Goal: Task Accomplishment & Management: Manage account settings

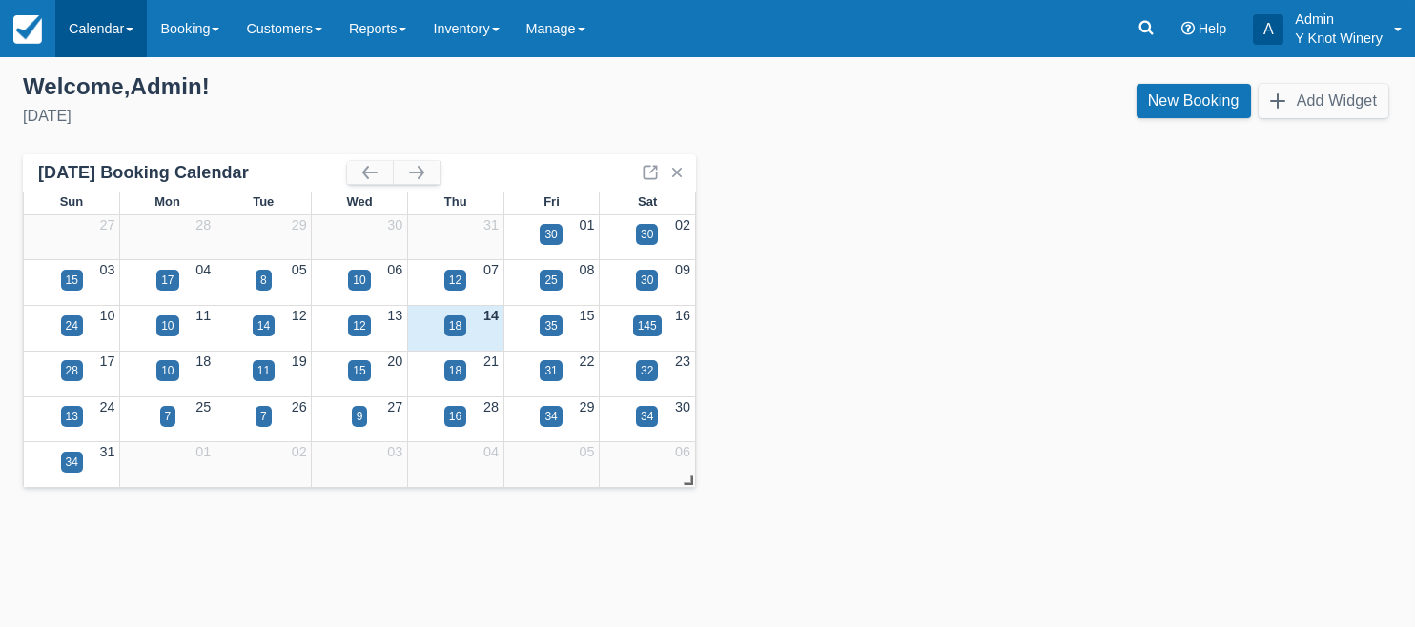
click at [128, 35] on link "Calendar" at bounding box center [101, 28] width 92 height 57
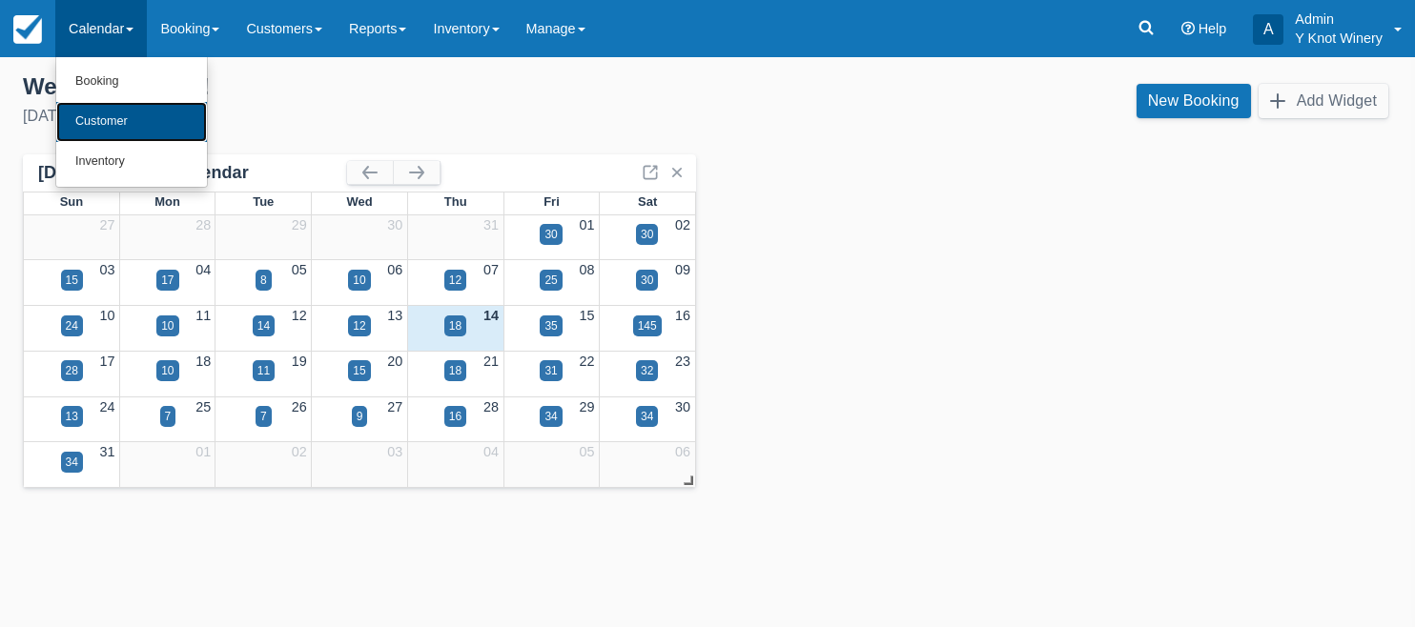
click at [158, 131] on link "Customer" at bounding box center [131, 122] width 151 height 40
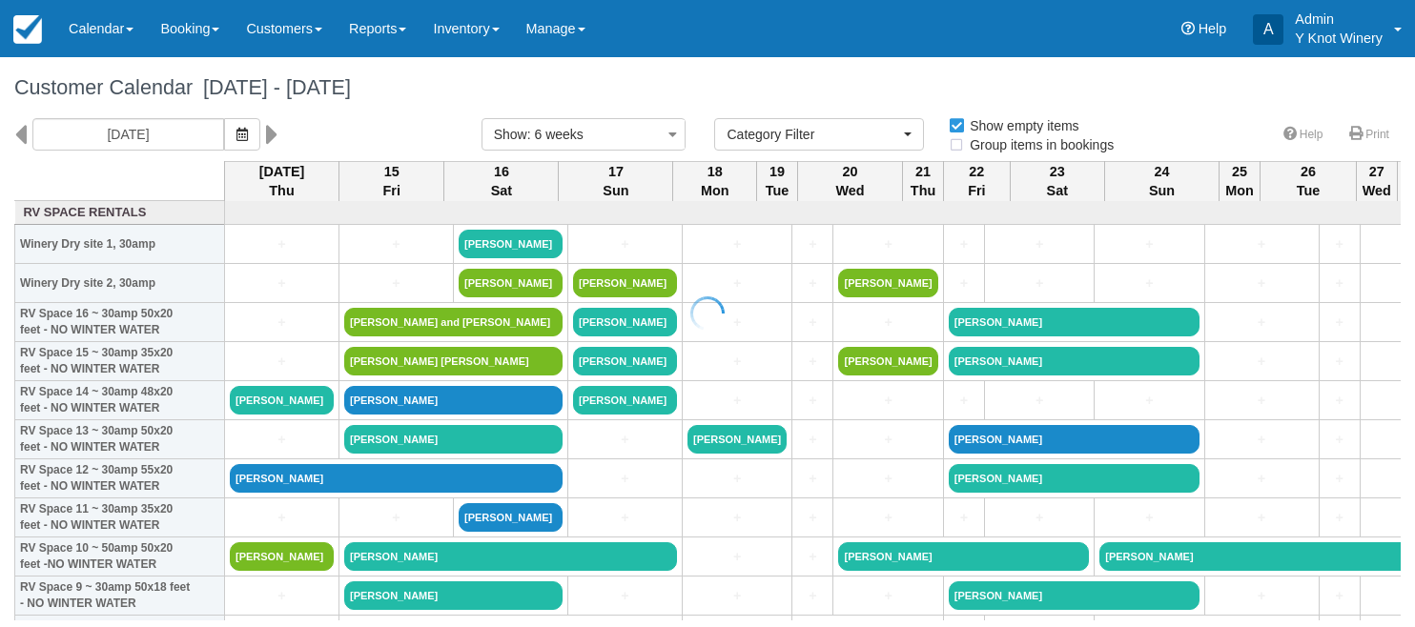
select select
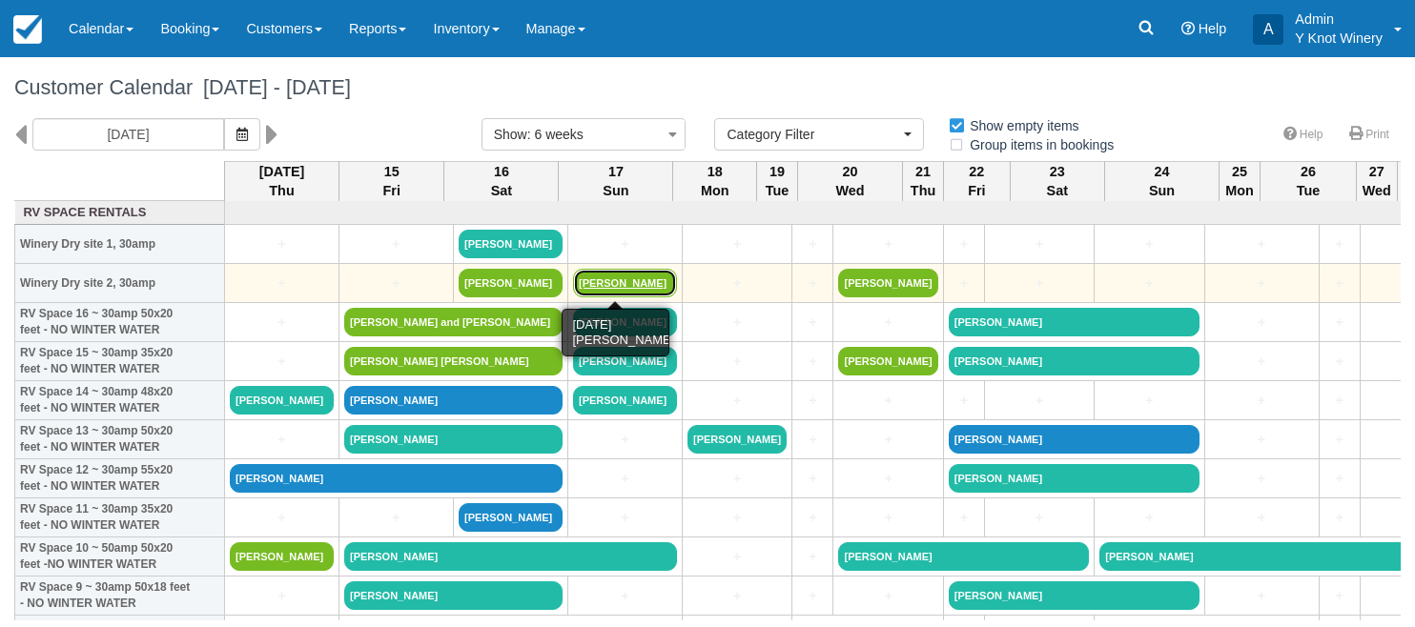
click at [611, 280] on link "Timothy DeHart" at bounding box center [625, 283] width 104 height 29
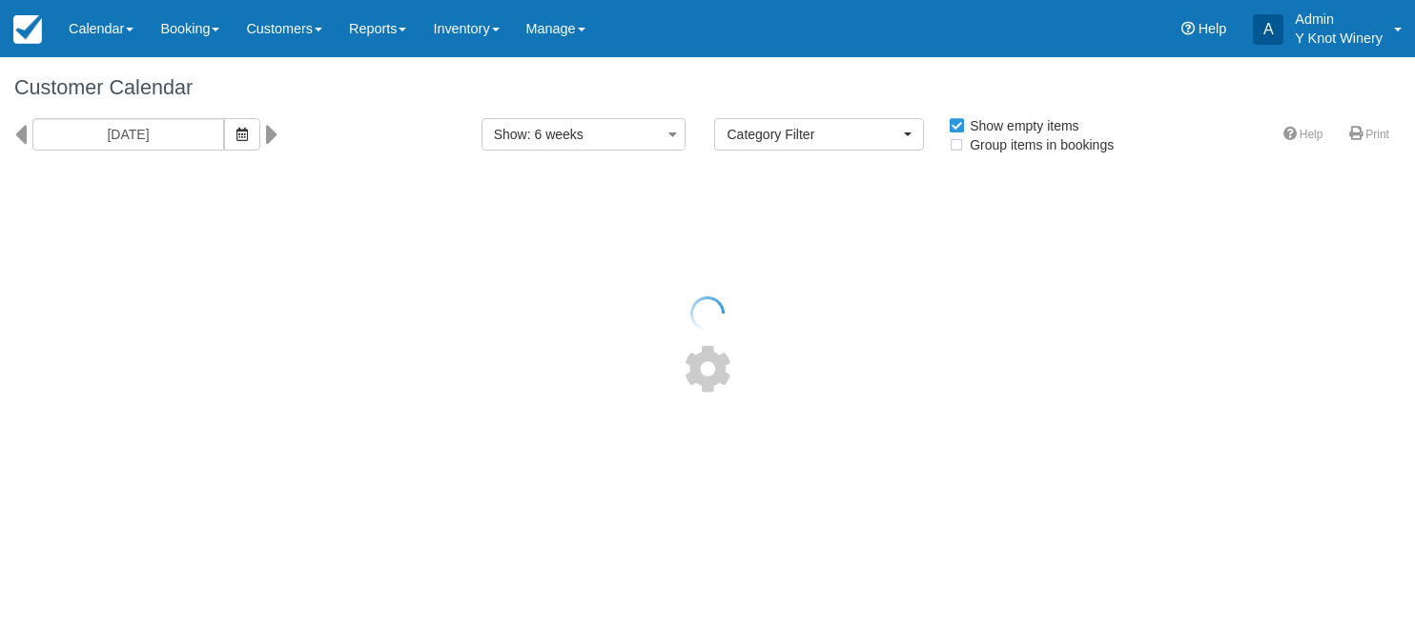
select select
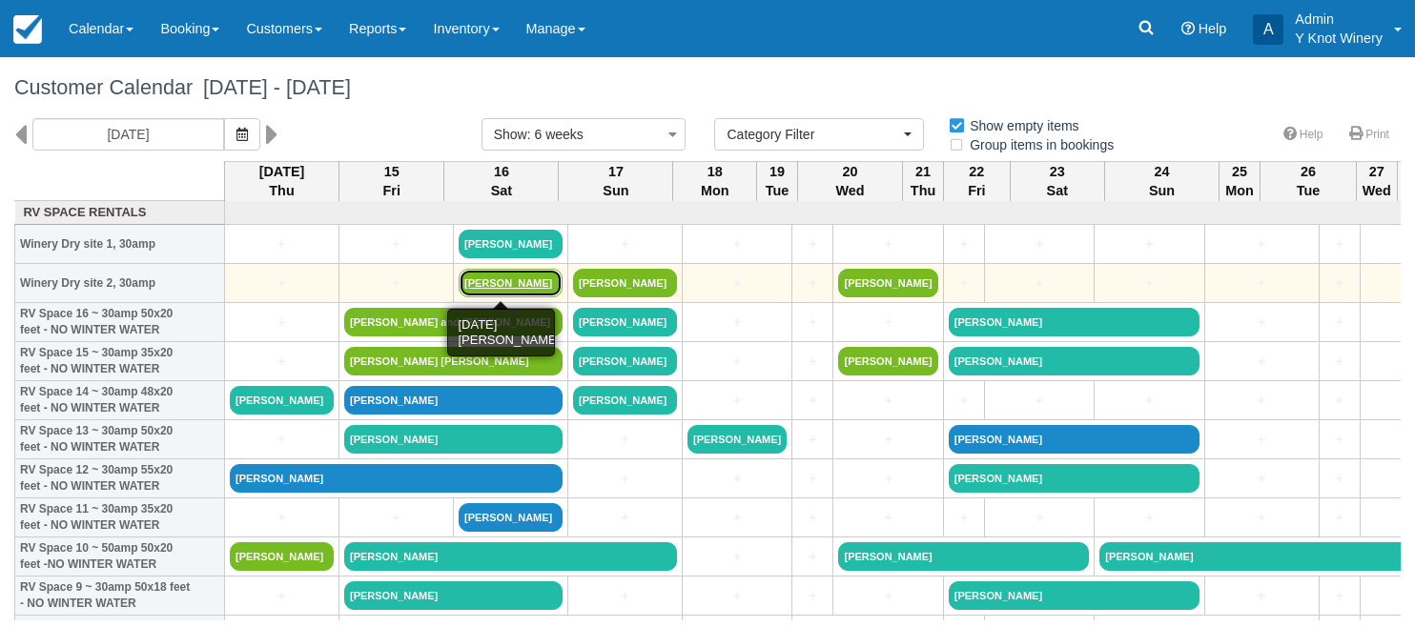
click at [499, 285] on link "Tina Aubuchon" at bounding box center [511, 283] width 104 height 29
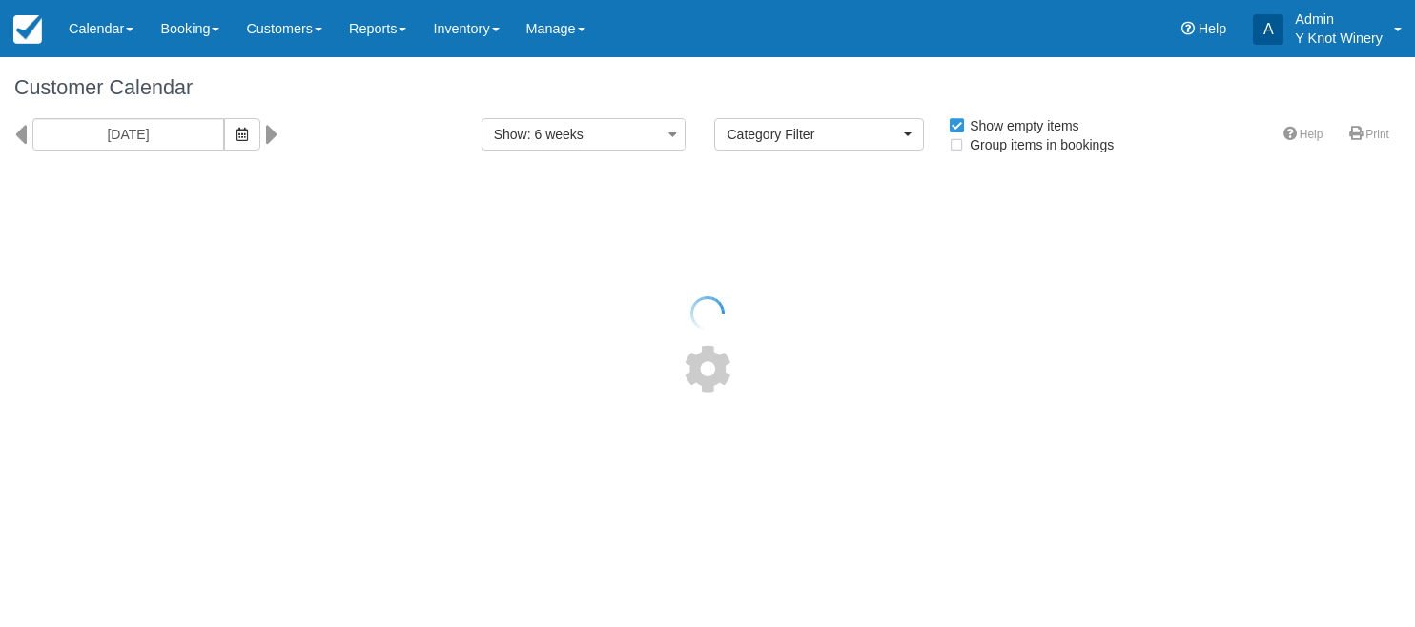
select select
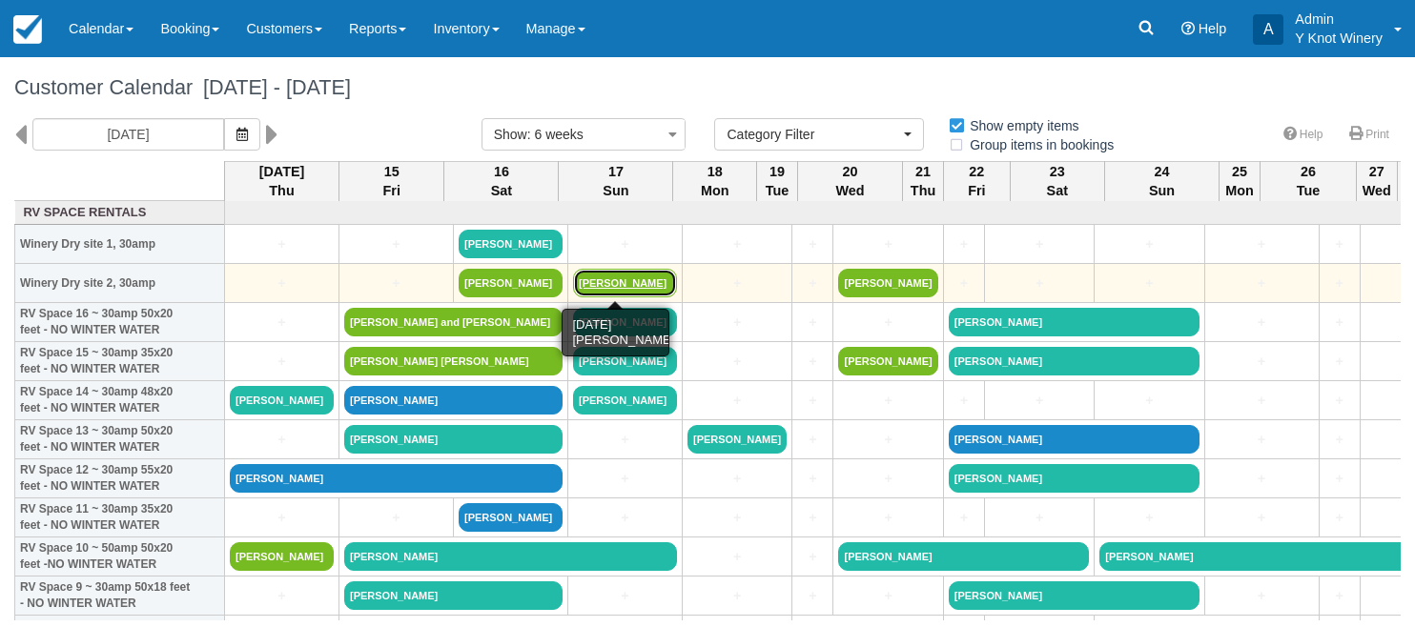
click at [604, 277] on link "[PERSON_NAME]" at bounding box center [625, 283] width 104 height 29
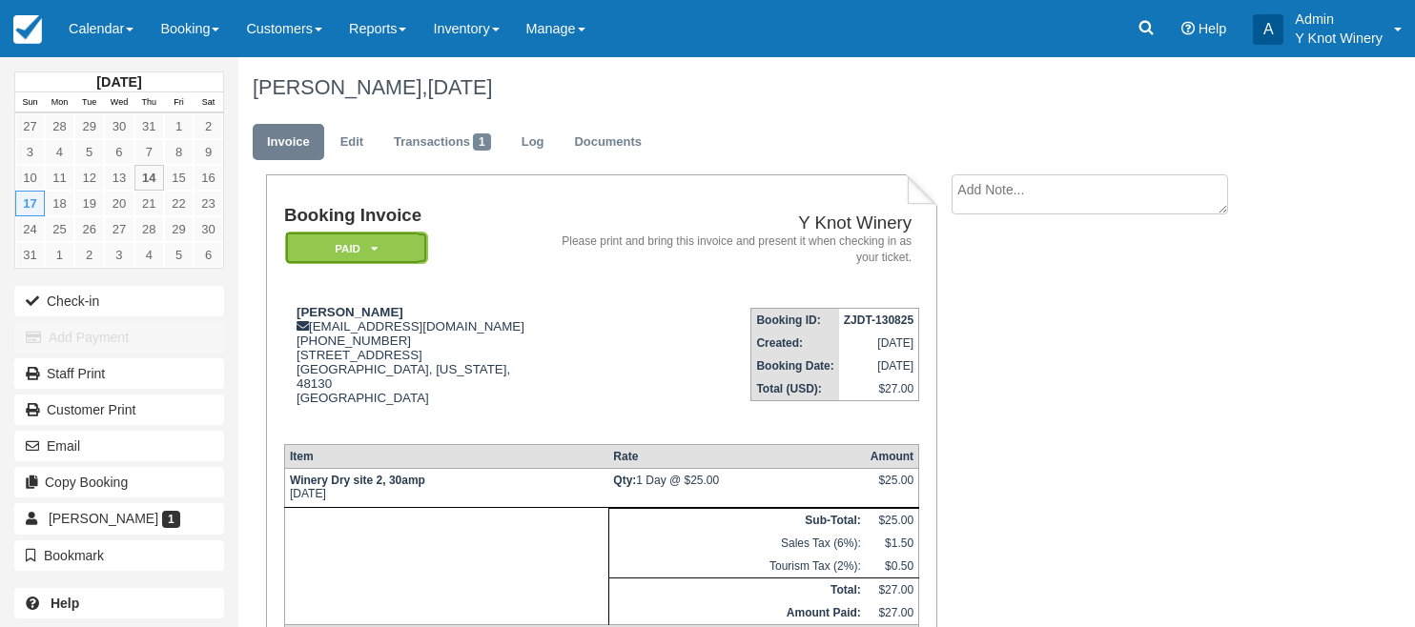
click at [377, 252] on icon at bounding box center [374, 248] width 7 height 11
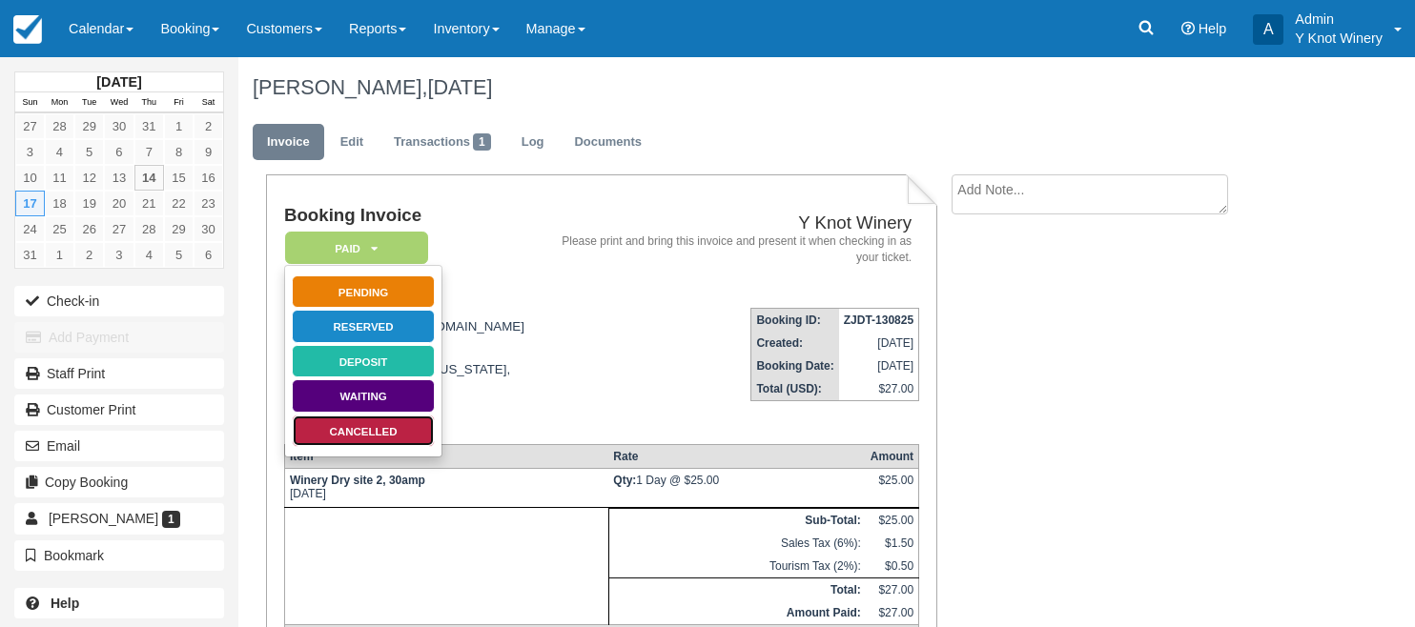
click at [387, 437] on link "Cancelled" at bounding box center [363, 431] width 143 height 33
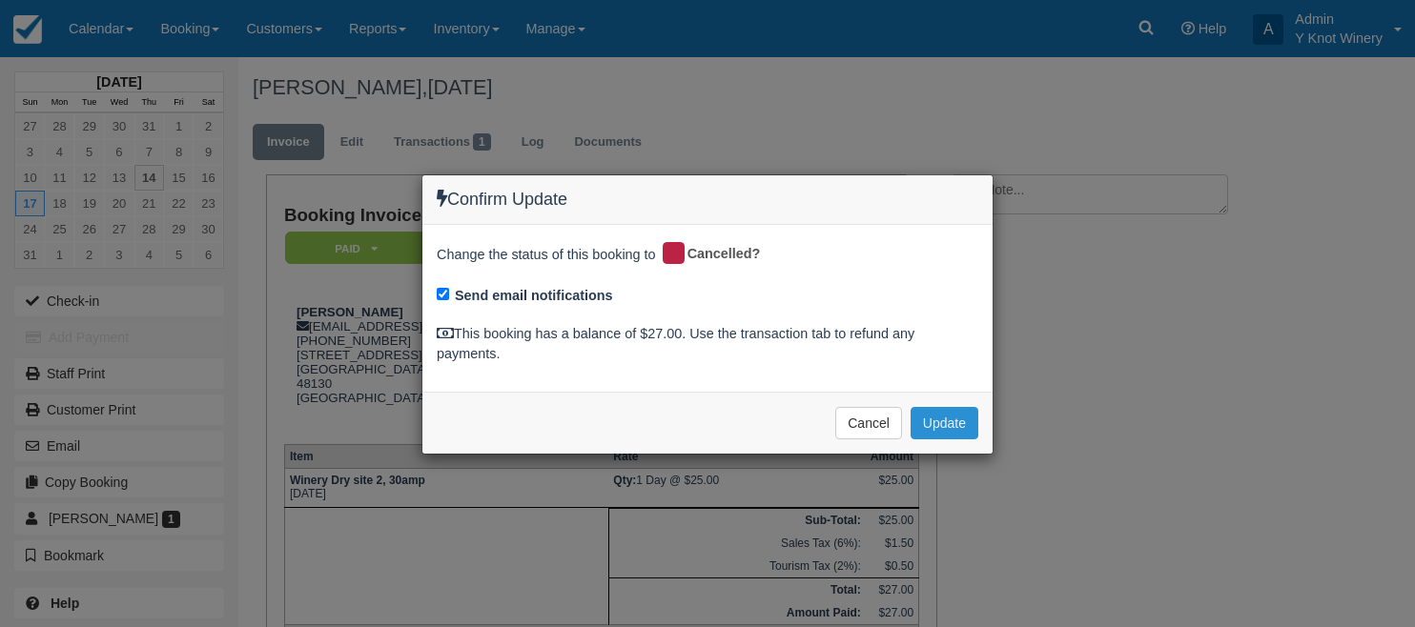
click at [952, 423] on button "Update" at bounding box center [945, 423] width 68 height 32
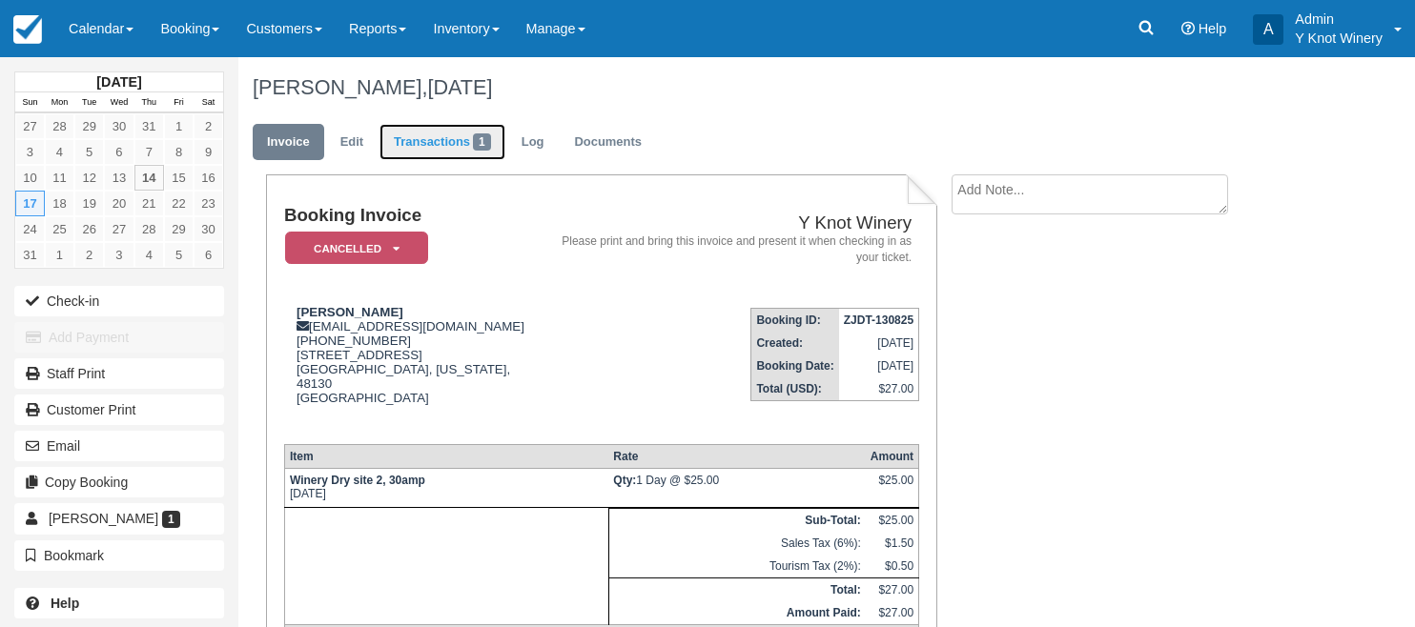
click at [452, 143] on link "Transactions 1" at bounding box center [442, 142] width 126 height 37
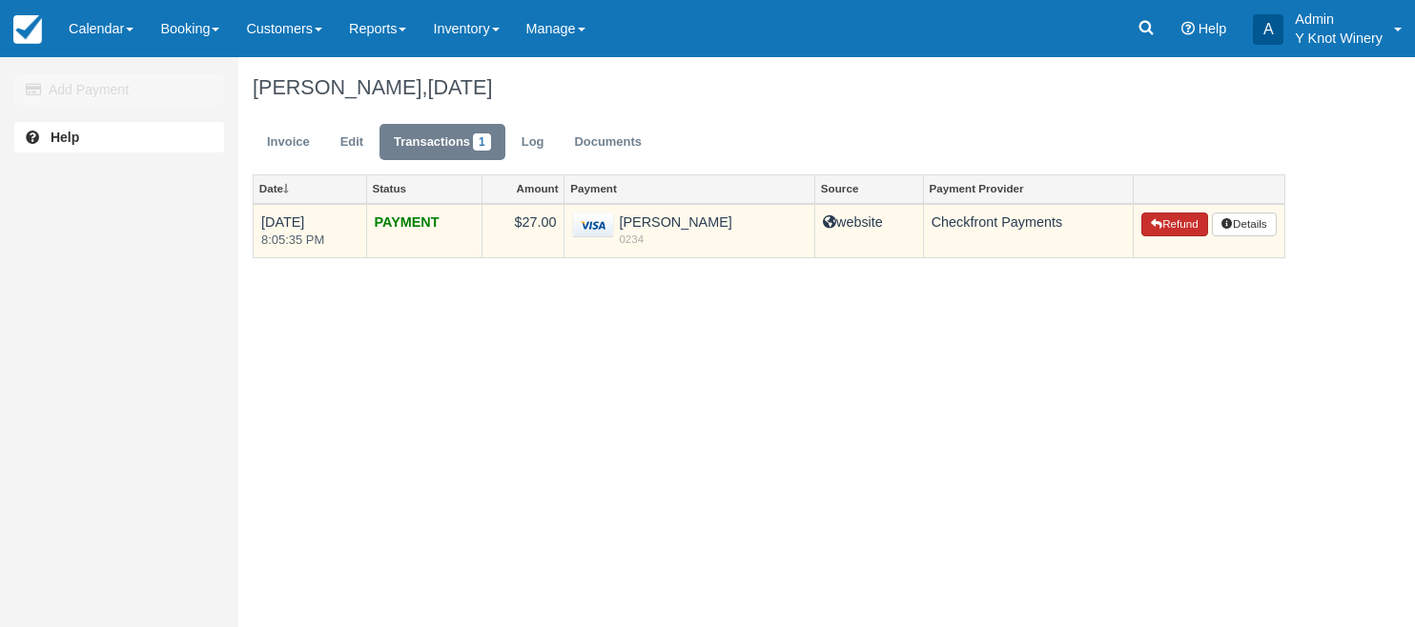
click at [1177, 232] on button "Refund" at bounding box center [1174, 225] width 67 height 25
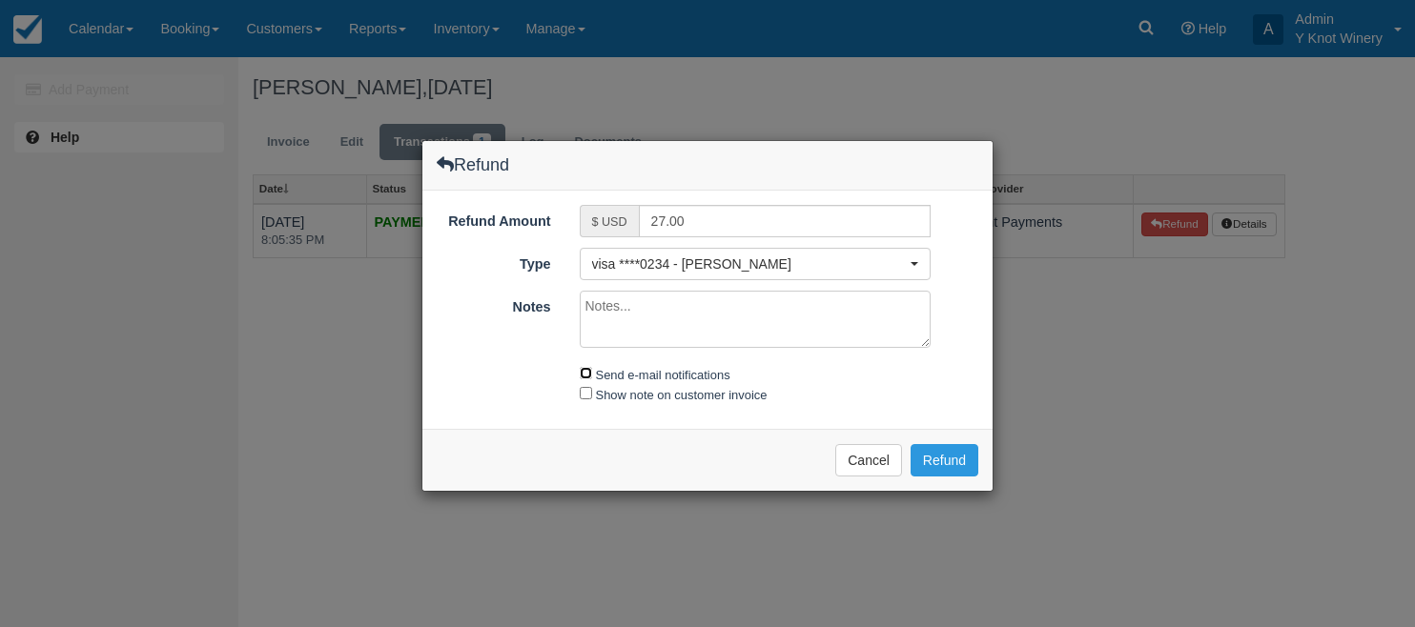
drag, startPoint x: 587, startPoint y: 367, endPoint x: 584, endPoint y: 385, distance: 18.3
click at [587, 372] on input "Send e-mail notifications" at bounding box center [586, 373] width 12 height 12
checkbox input "true"
click at [582, 395] on input "Show note on customer invoice" at bounding box center [586, 393] width 12 height 12
checkbox input "true"
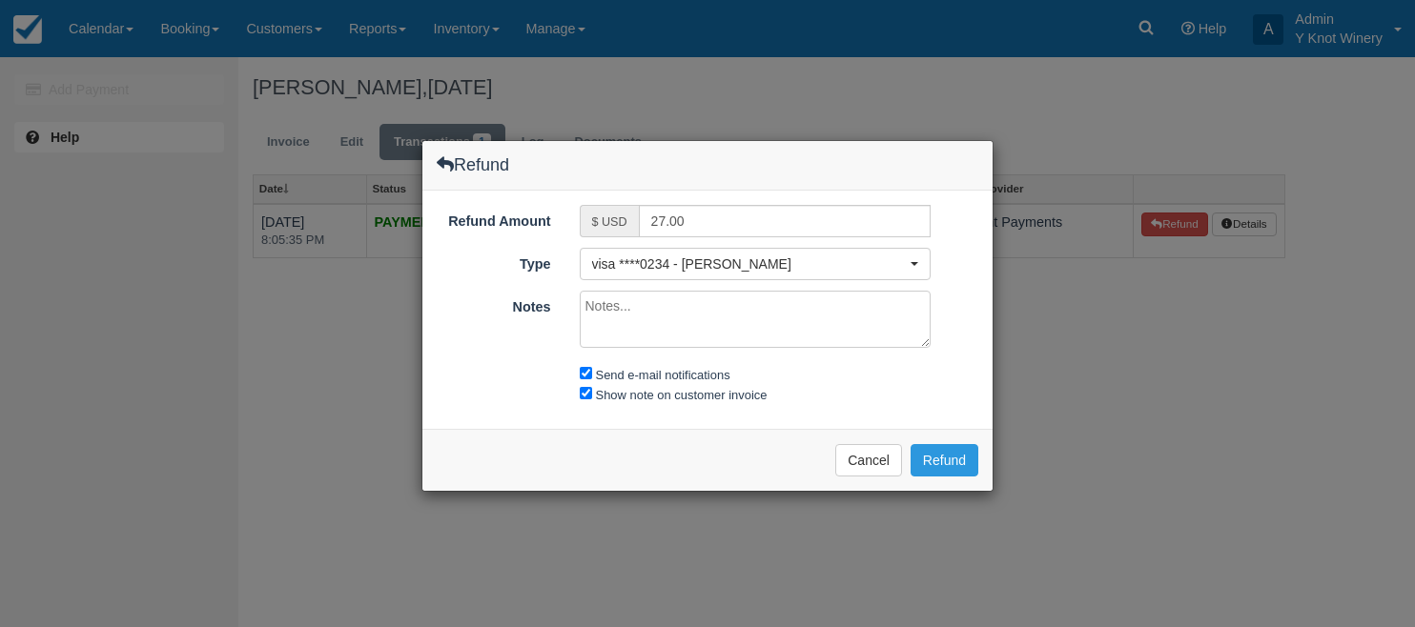
click at [627, 307] on textarea "Notes" at bounding box center [756, 319] width 352 height 57
type textarea "cancelled, wrong dates"
click at [951, 456] on button "Refund" at bounding box center [945, 460] width 68 height 32
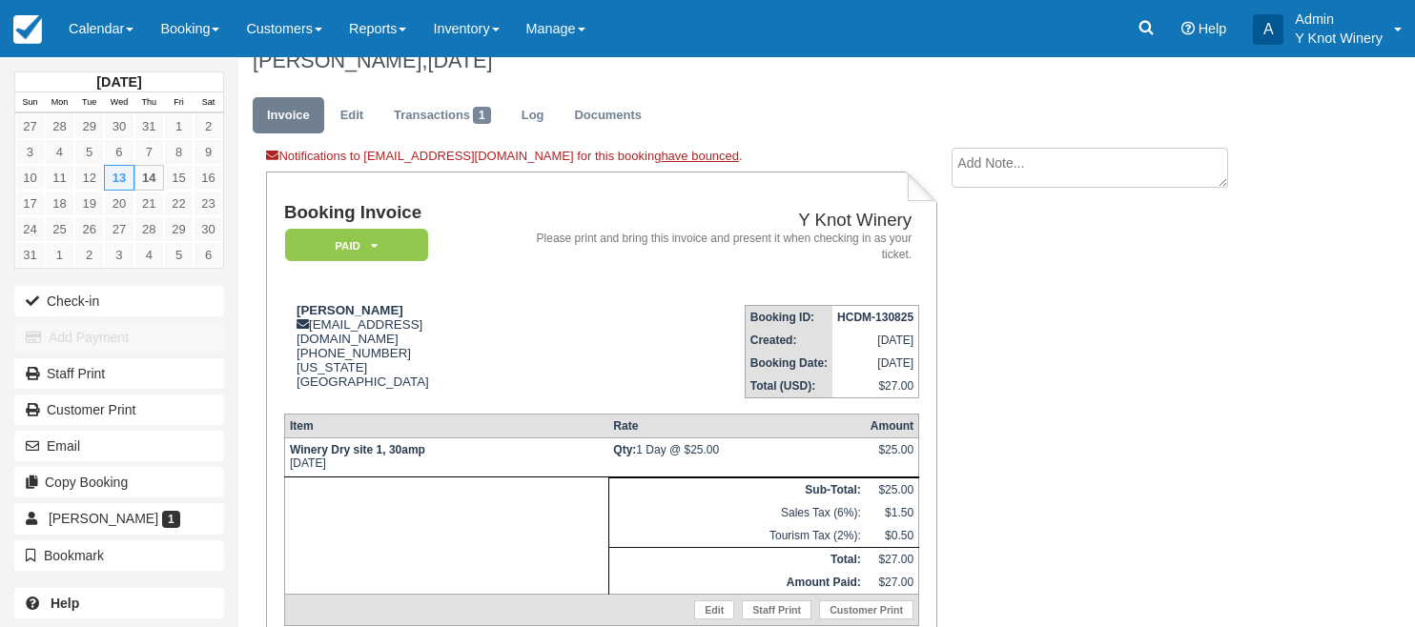
scroll to position [19, 0]
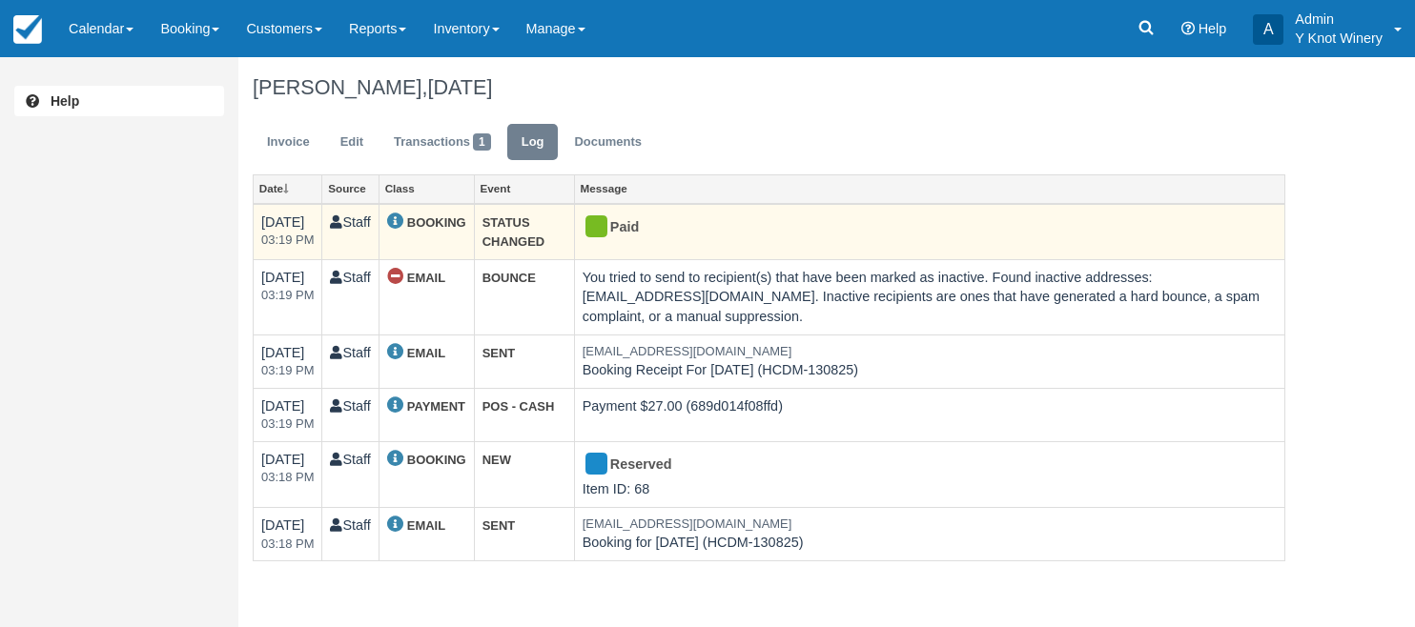
click at [593, 223] on div at bounding box center [596, 226] width 22 height 22
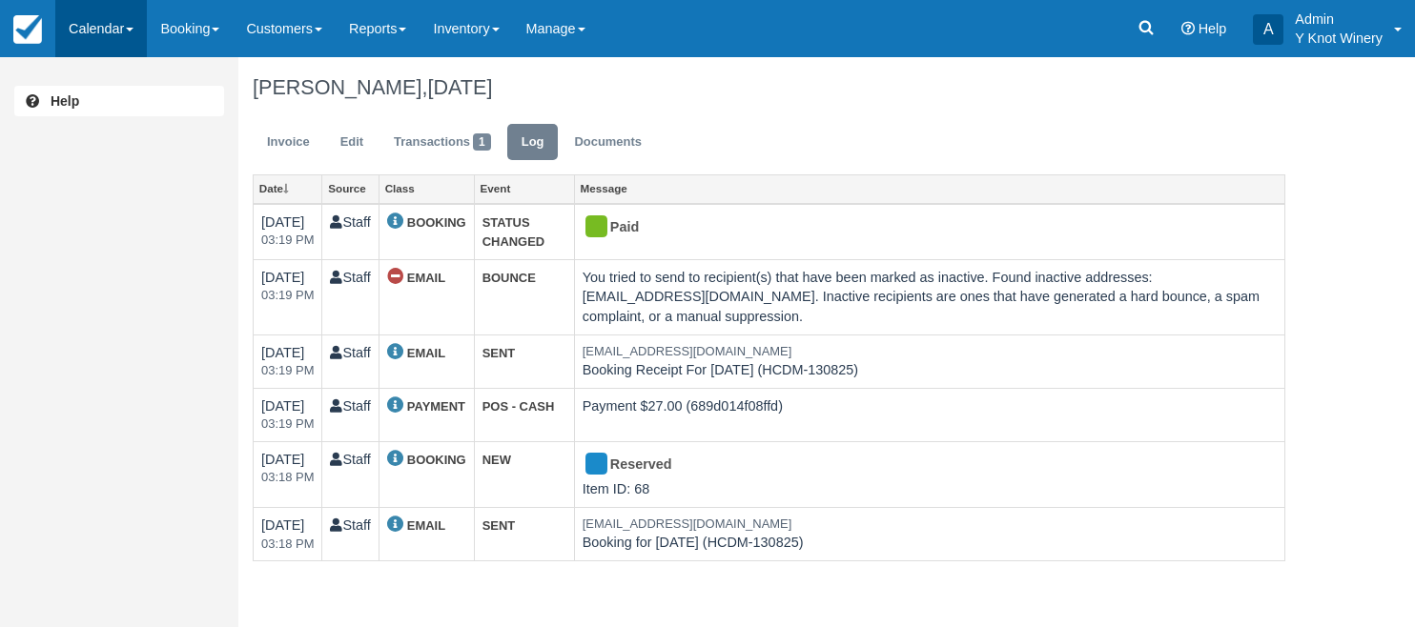
click at [143, 31] on link "Calendar" at bounding box center [101, 28] width 92 height 57
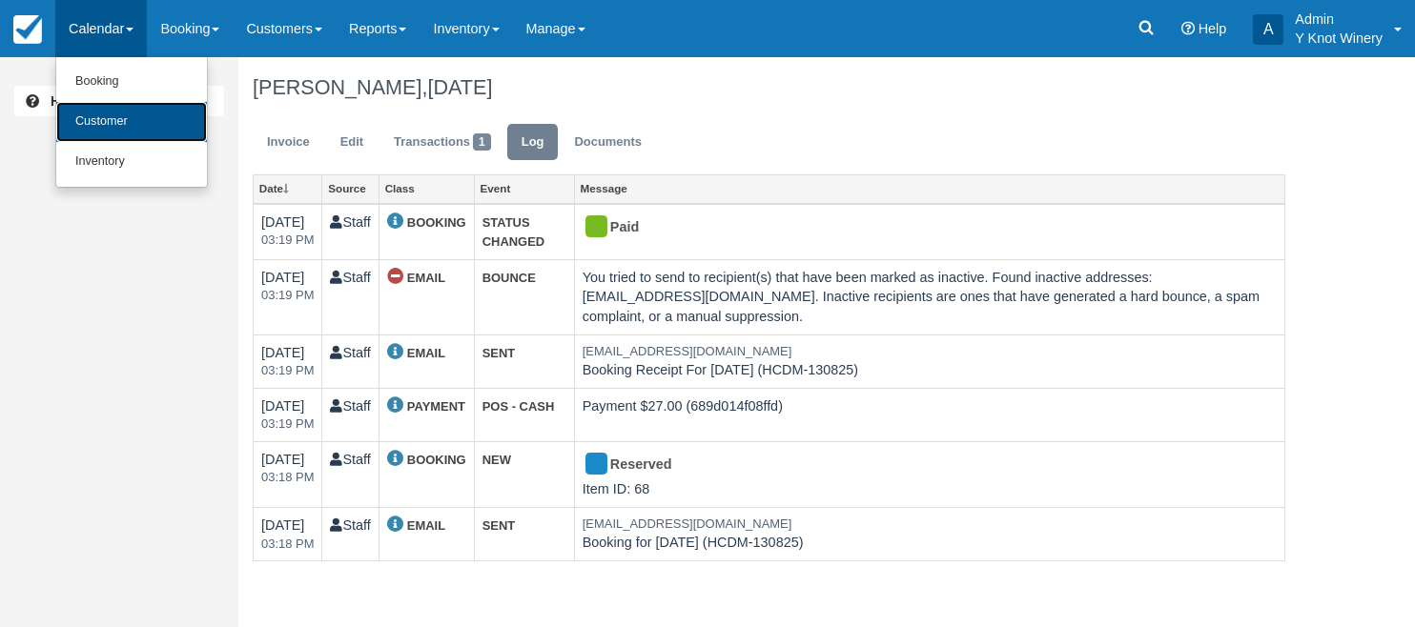
click at [127, 123] on link "Customer" at bounding box center [131, 122] width 151 height 40
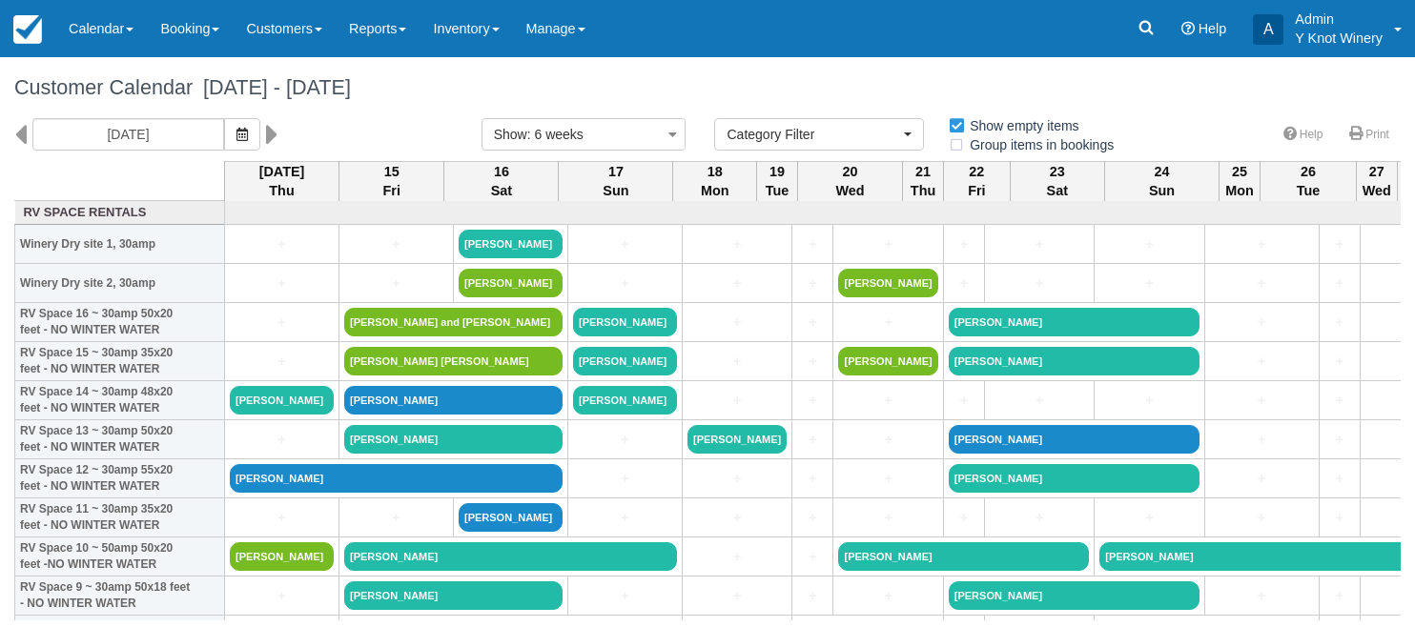
select select
click at [236, 135] on icon "button" at bounding box center [241, 134] width 11 height 13
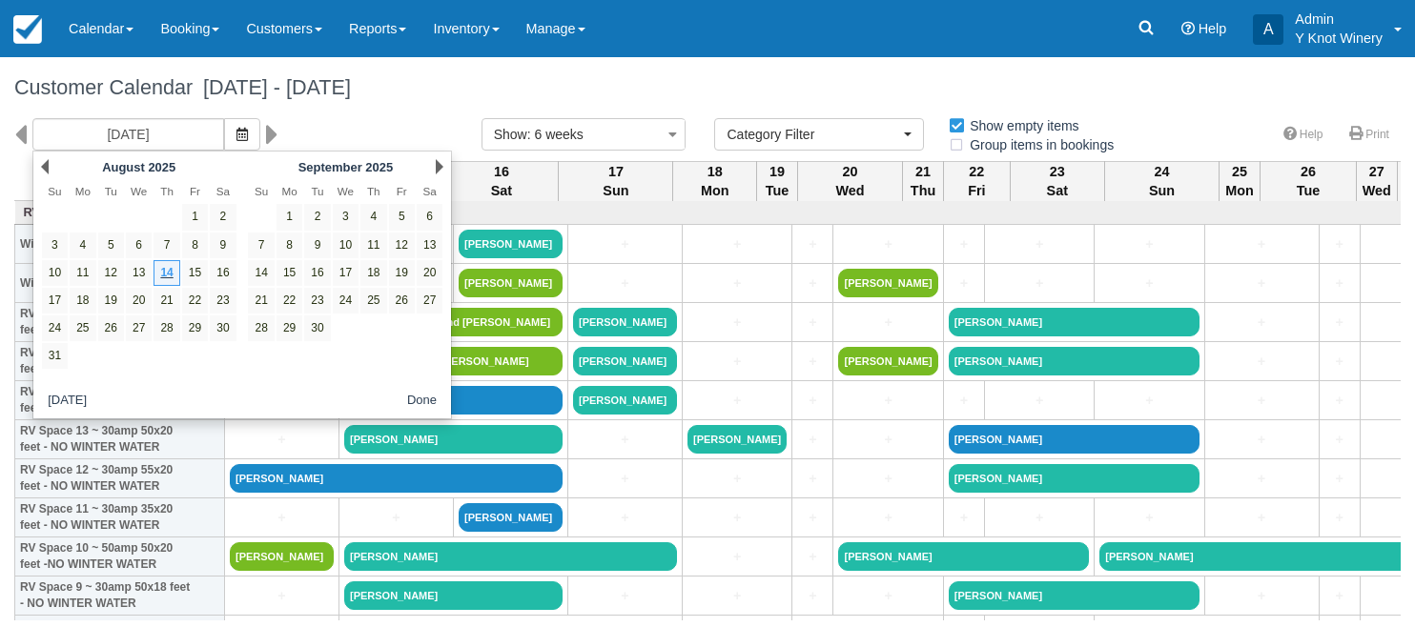
click at [49, 169] on div "Prev August 2025" at bounding box center [138, 167] width 207 height 27
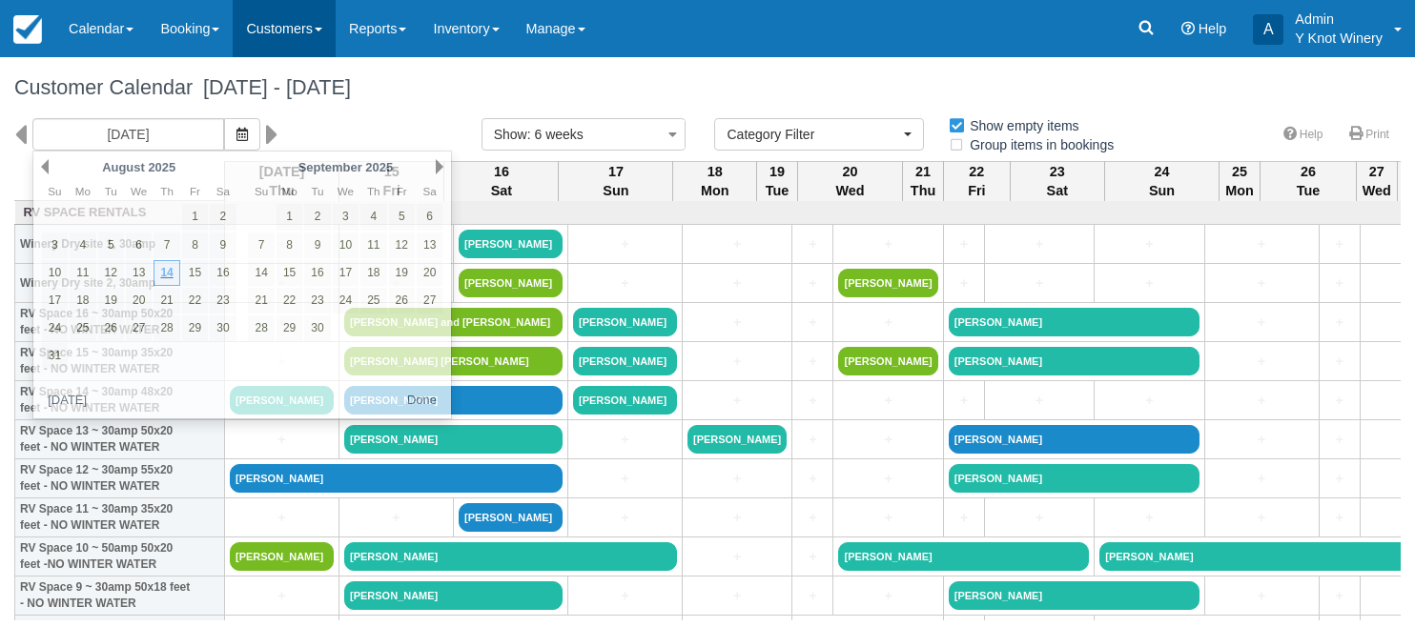
click at [322, 30] on span at bounding box center [319, 30] width 8 height 4
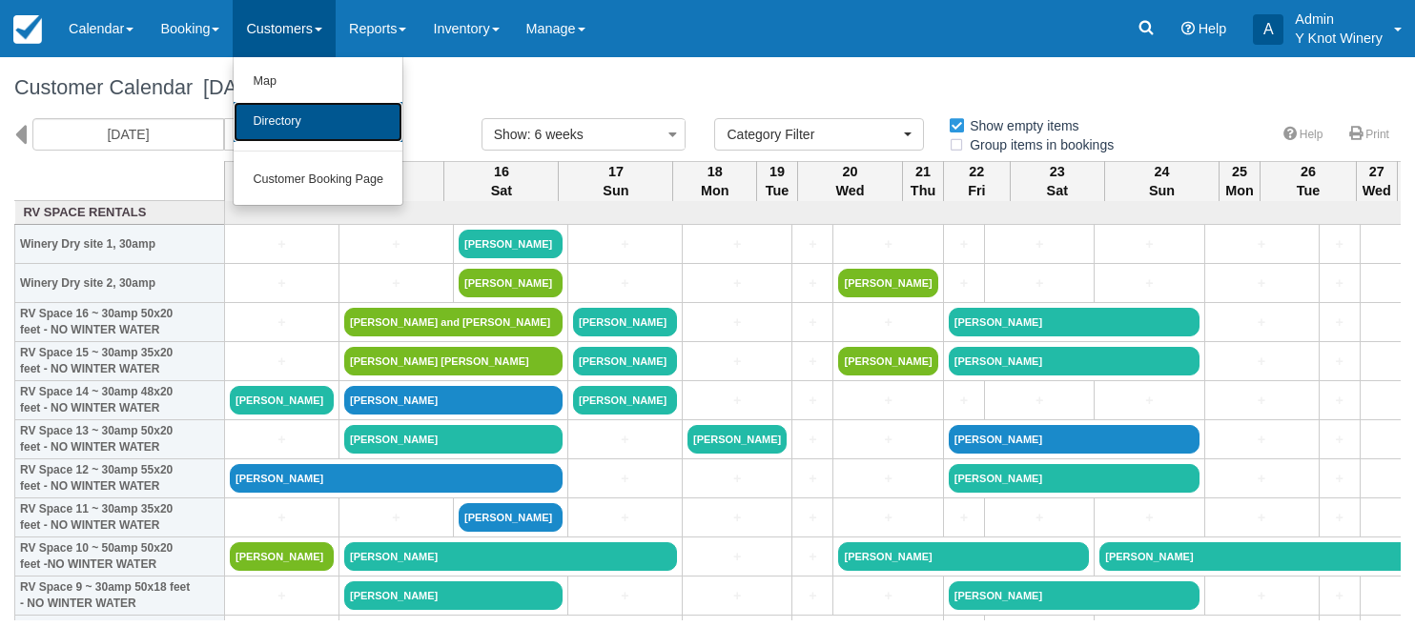
click at [303, 115] on link "Directory" at bounding box center [318, 122] width 169 height 40
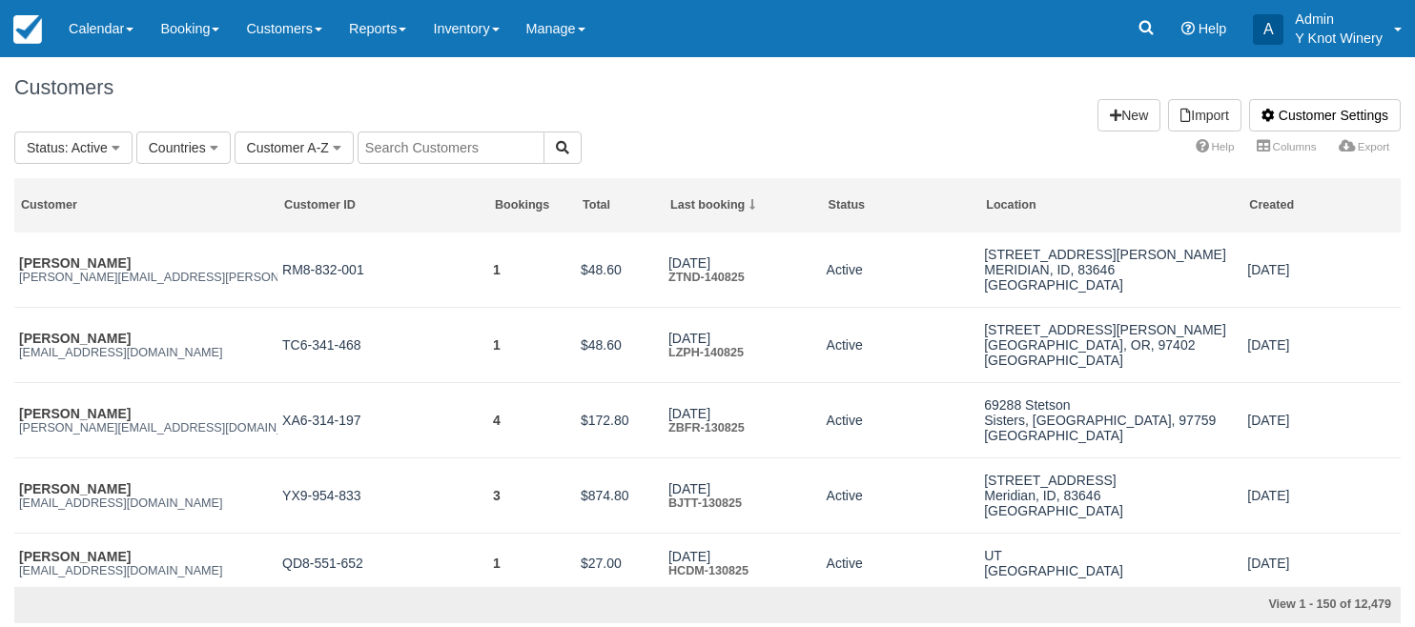
click at [414, 140] on input "text" at bounding box center [451, 148] width 187 height 32
type input "Rski"
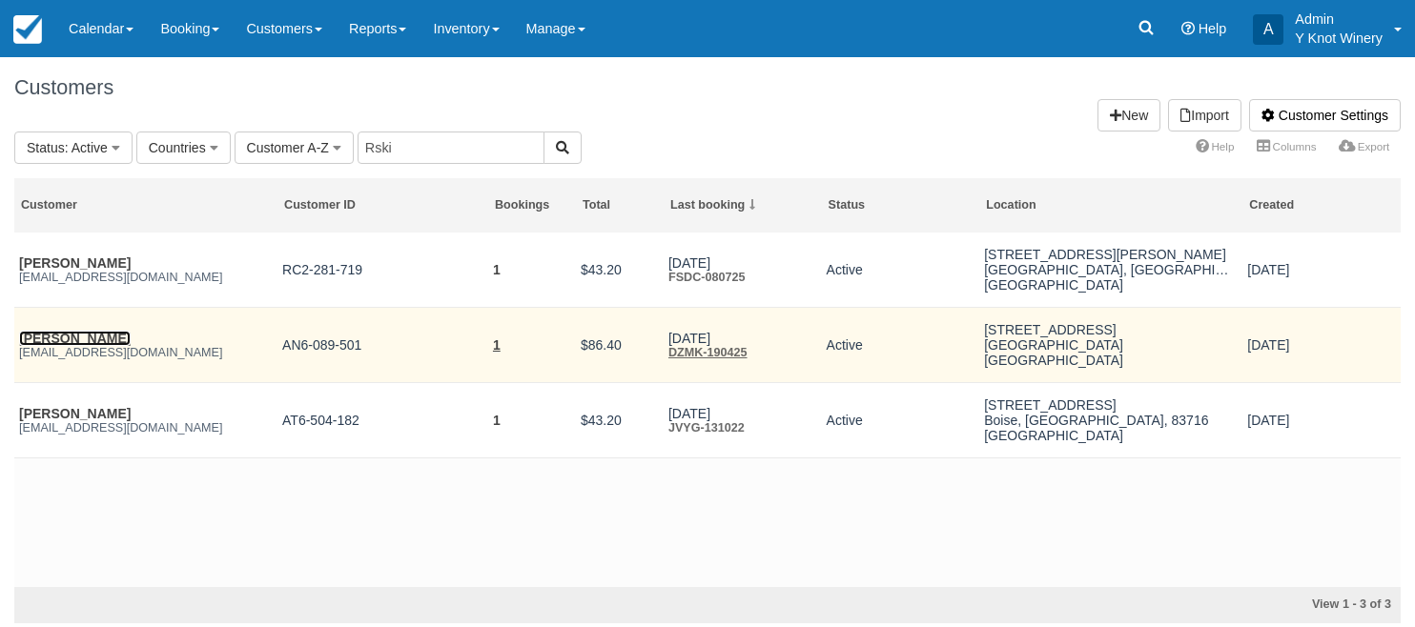
click at [111, 346] on link "[PERSON_NAME]" at bounding box center [75, 338] width 112 height 15
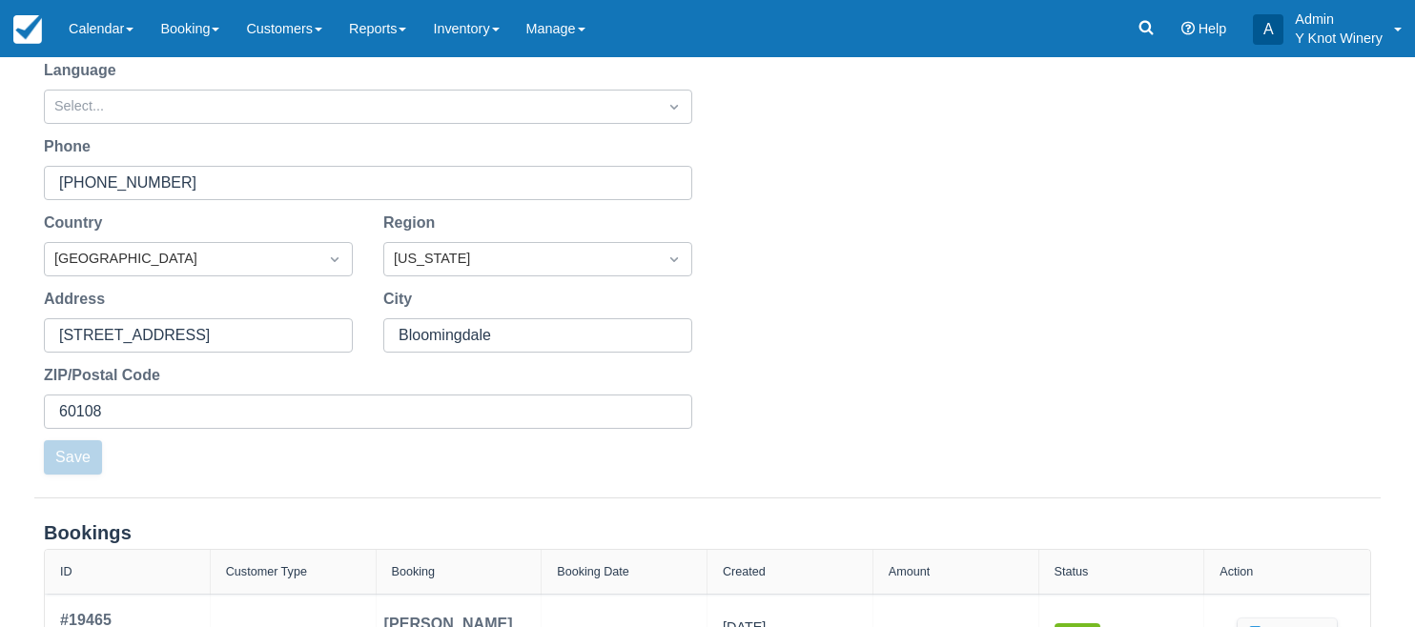
scroll to position [468, 0]
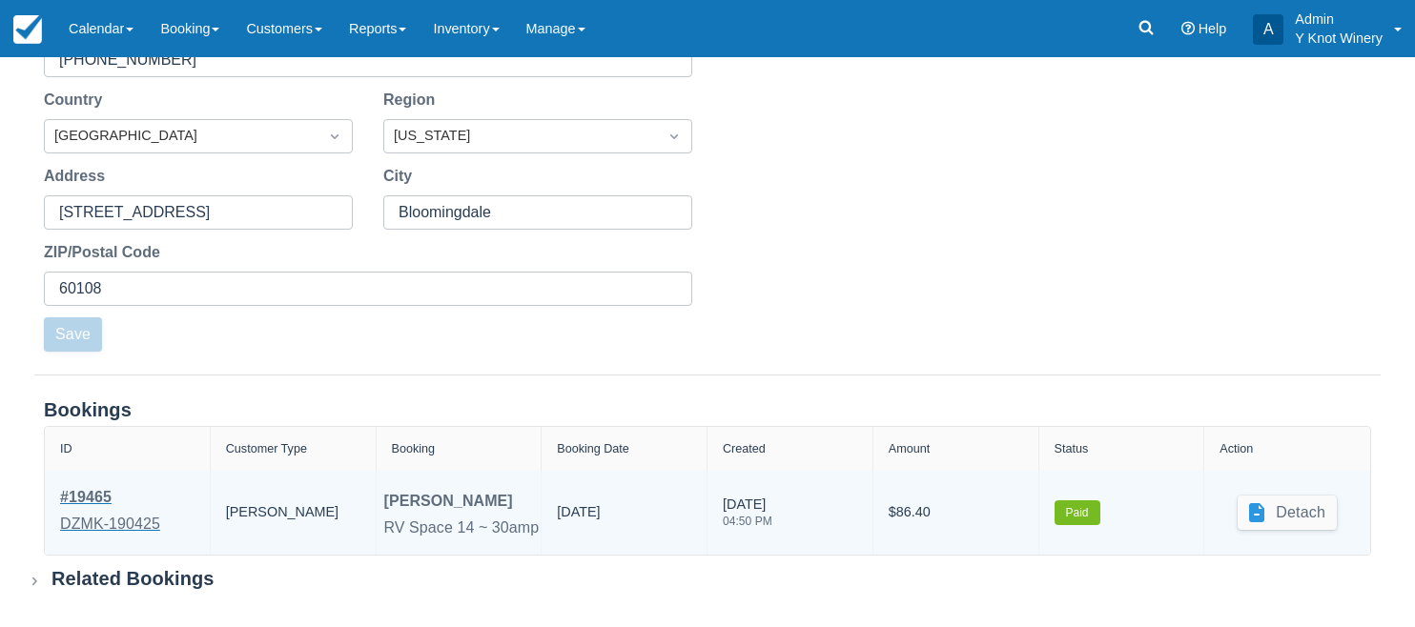
click at [91, 498] on div "# 19465" at bounding box center [110, 497] width 100 height 23
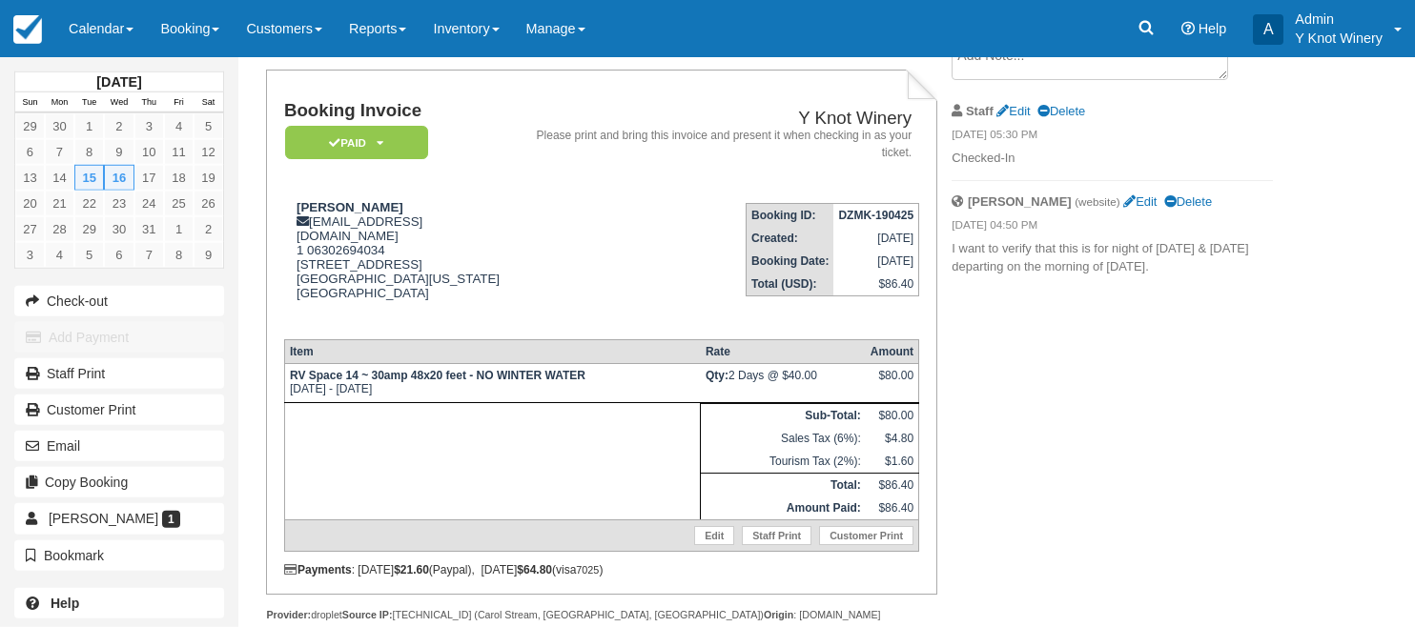
scroll to position [152, 0]
